Goal: Information Seeking & Learning: Learn about a topic

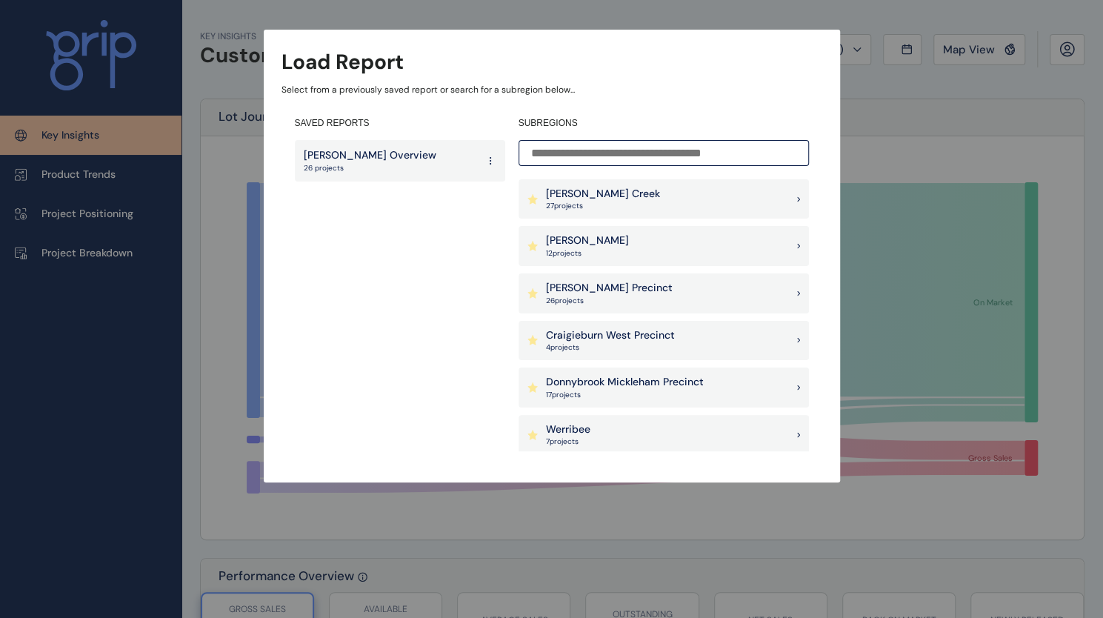
click at [898, 144] on div "Load Report Select from a previously saved report or search for a subregion bel…" at bounding box center [551, 226] width 1103 height 453
click at [228, 101] on div "Load Report Select from a previously saved report or search for a subregion bel…" at bounding box center [551, 226] width 1103 height 453
click at [80, 158] on div "Load Report Select from a previously saved report or search for a subregion bel…" at bounding box center [551, 226] width 1103 height 453
click at [618, 284] on div "[PERSON_NAME] Precinct 26 project s" at bounding box center [663, 293] width 290 height 40
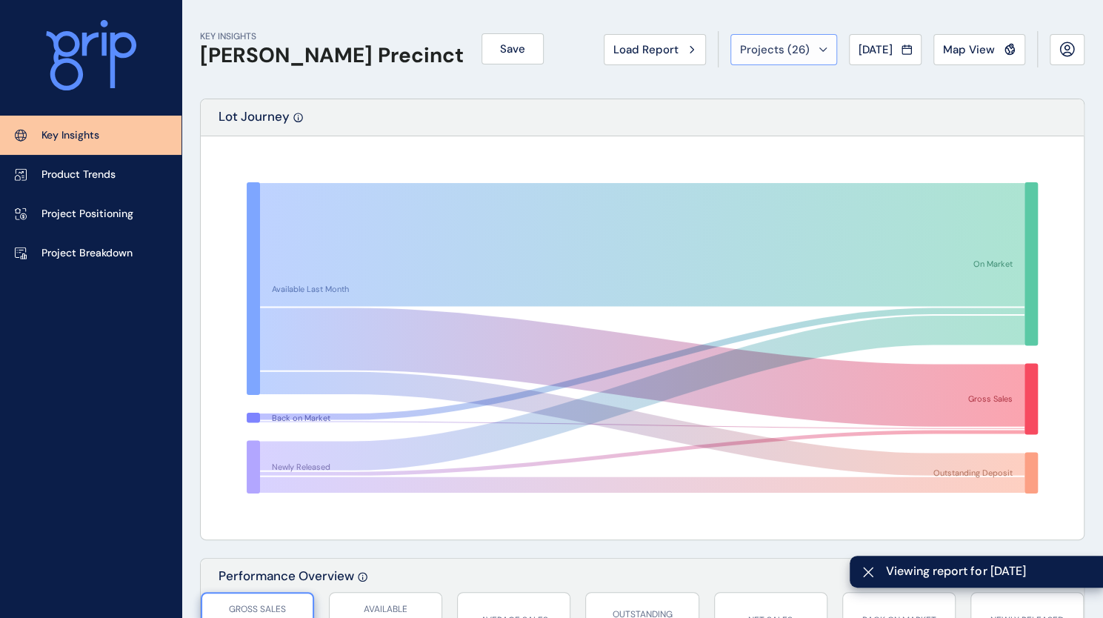
click at [803, 60] on button "Projects ( 26 )" at bounding box center [783, 49] width 107 height 31
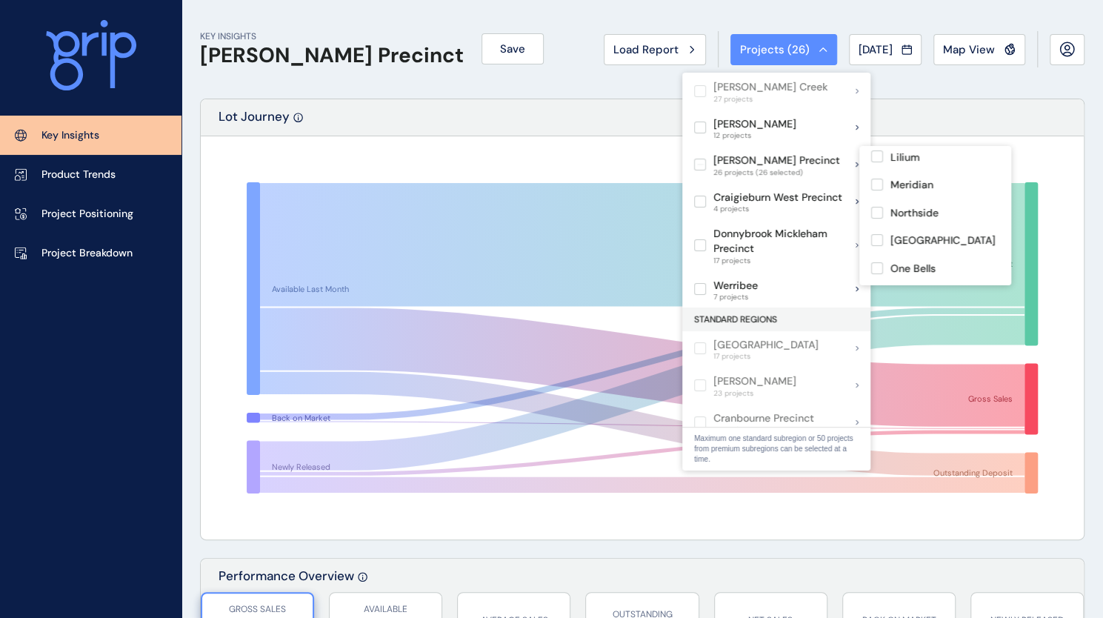
scroll to position [599, 0]
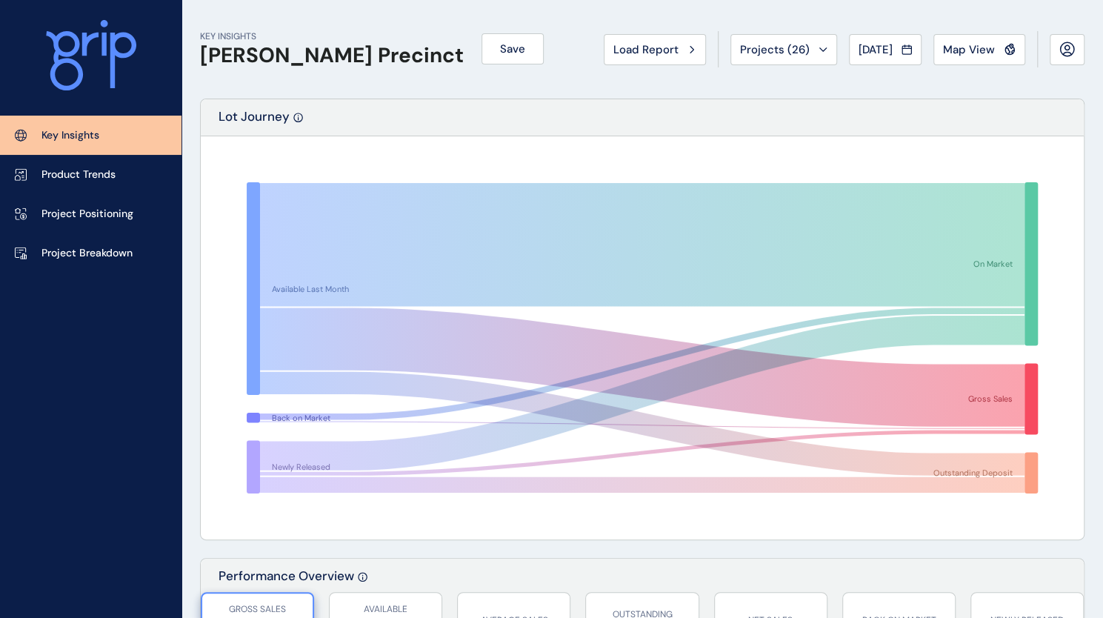
click at [505, 124] on div "Lot Journey" at bounding box center [642, 117] width 883 height 37
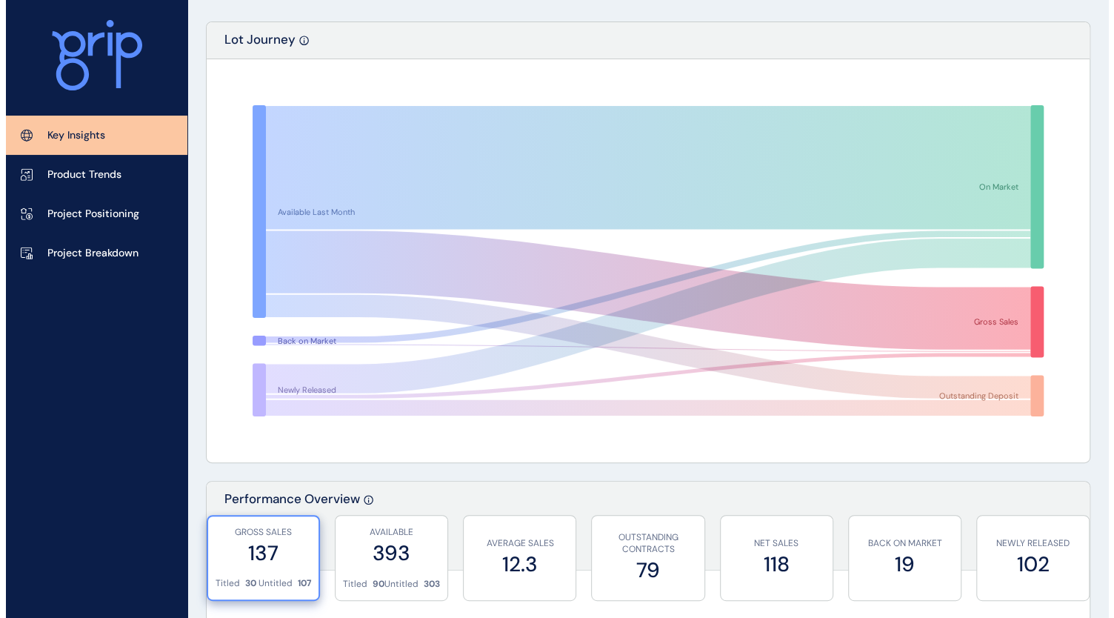
scroll to position [0, 0]
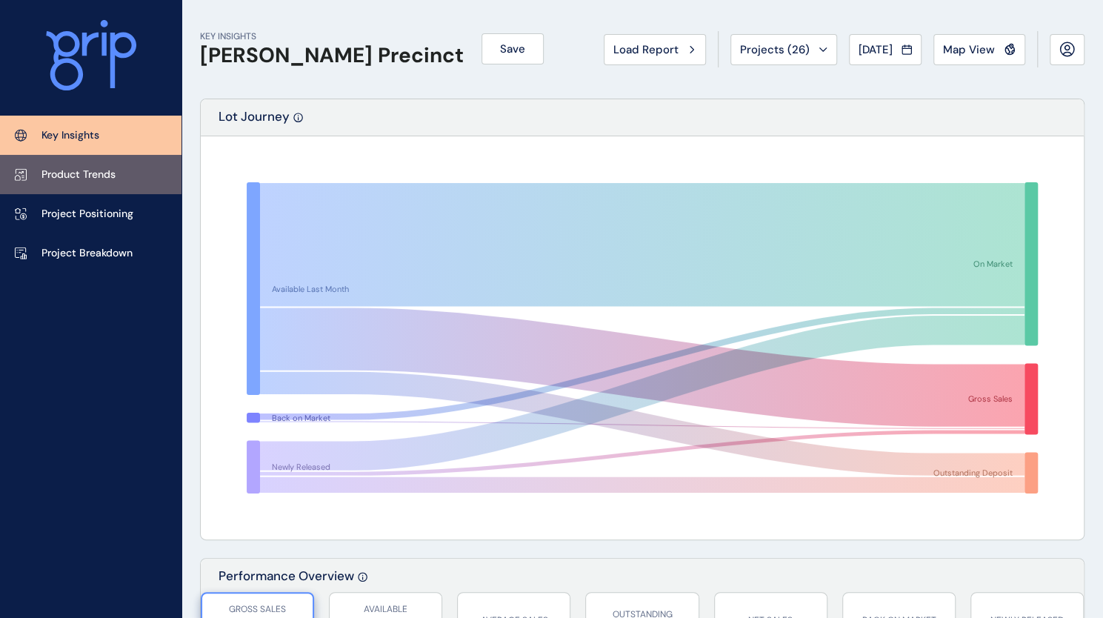
click at [88, 170] on p "Product Trends" at bounding box center [78, 174] width 74 height 15
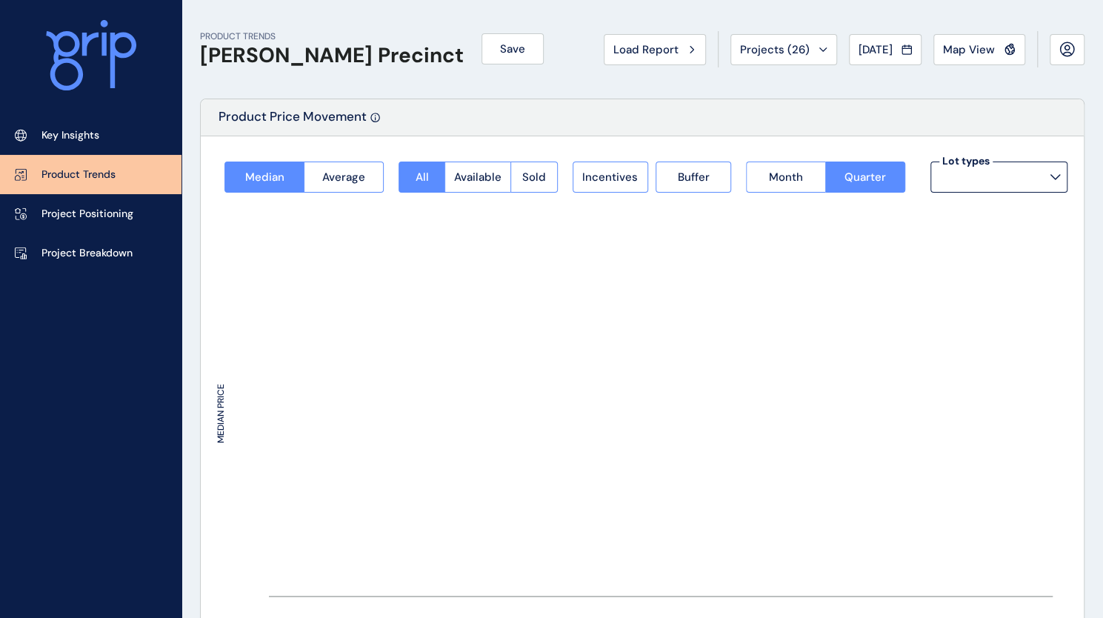
type input "**********"
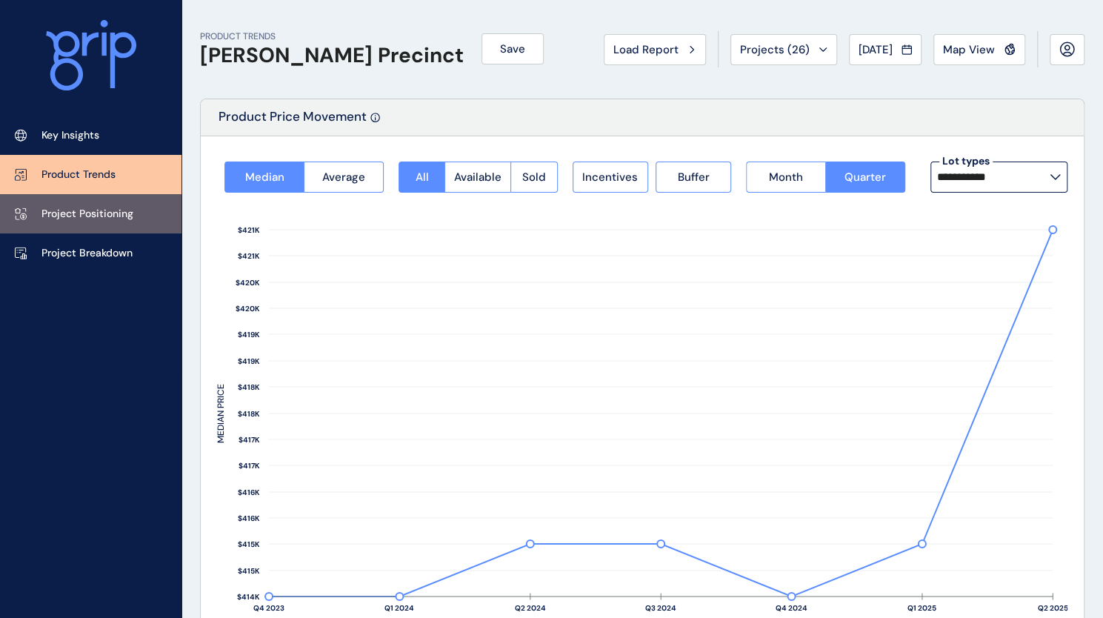
click at [115, 207] on p "Project Positioning" at bounding box center [87, 214] width 92 height 15
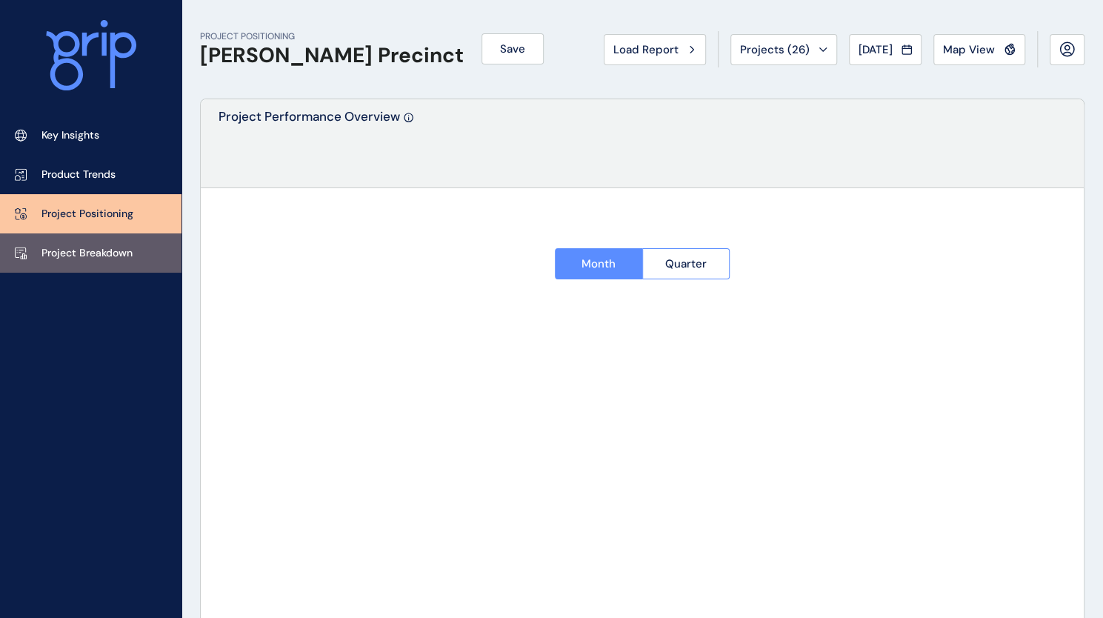
click at [115, 247] on p "Project Breakdown" at bounding box center [86, 253] width 91 height 15
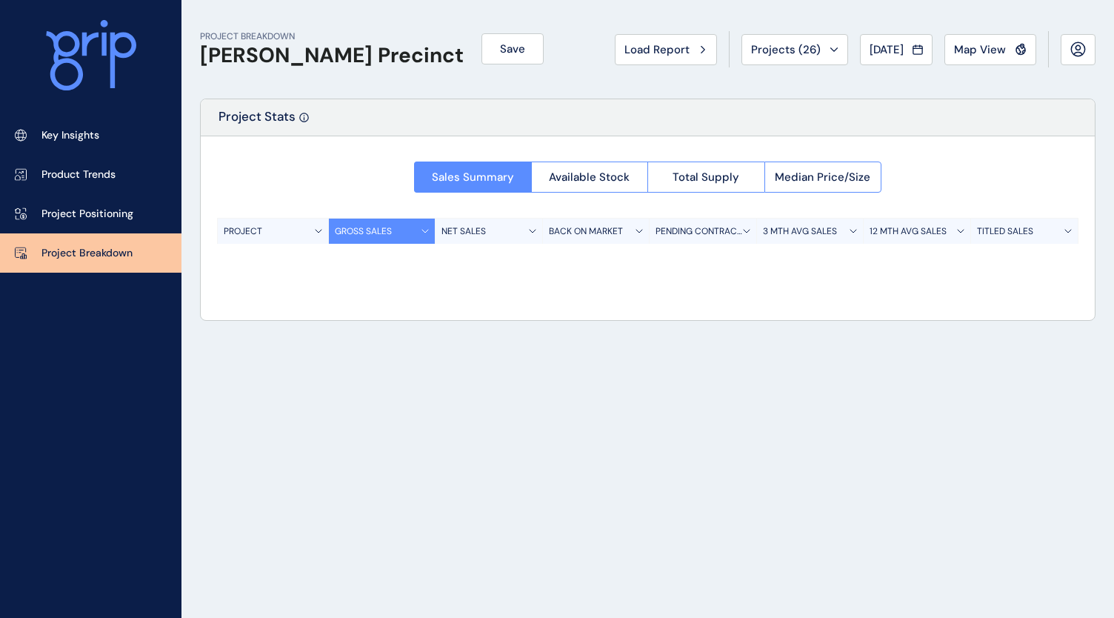
click at [101, 64] on icon at bounding box center [91, 55] width 90 height 71
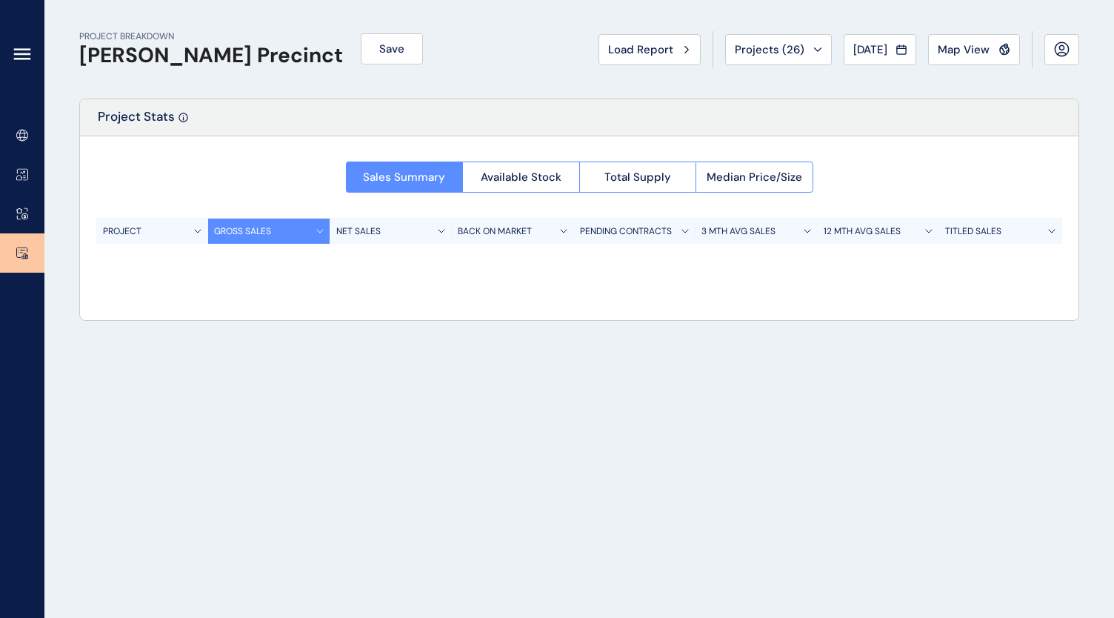
click at [15, 59] on icon at bounding box center [22, 59] width 15 height 0
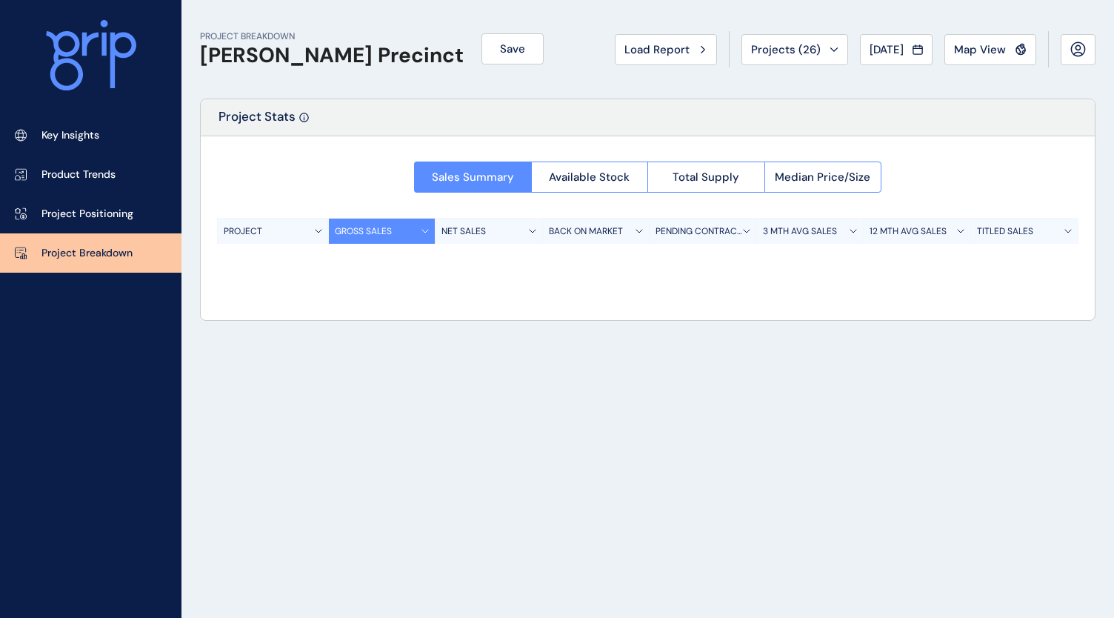
click at [94, 49] on icon at bounding box center [91, 55] width 90 height 71
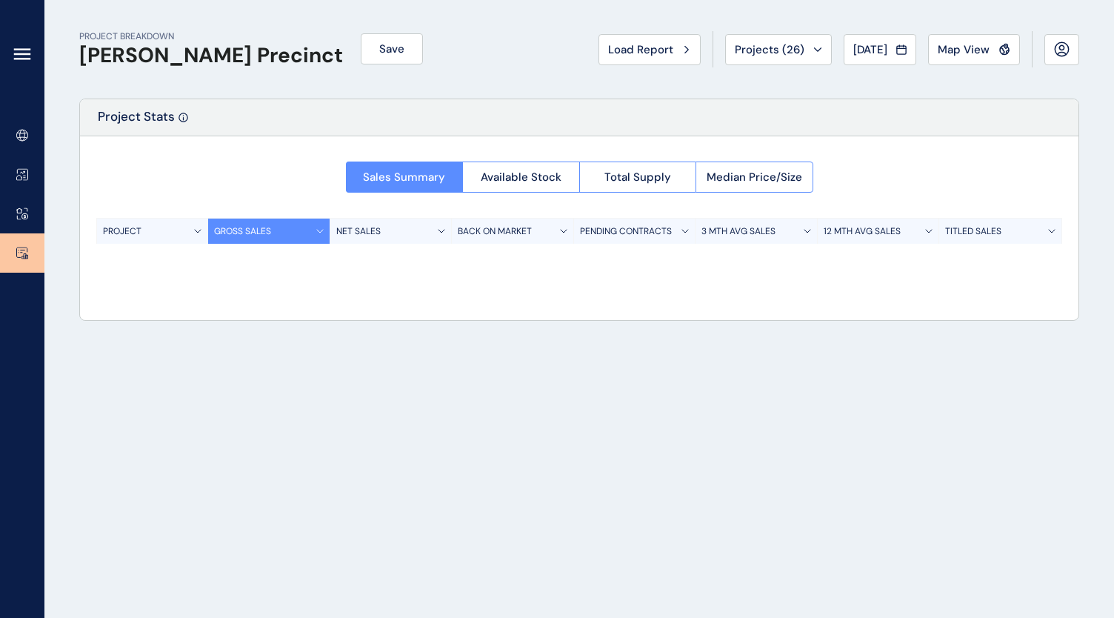
click at [28, 56] on icon at bounding box center [22, 54] width 18 height 18
